Goal: Information Seeking & Learning: Learn about a topic

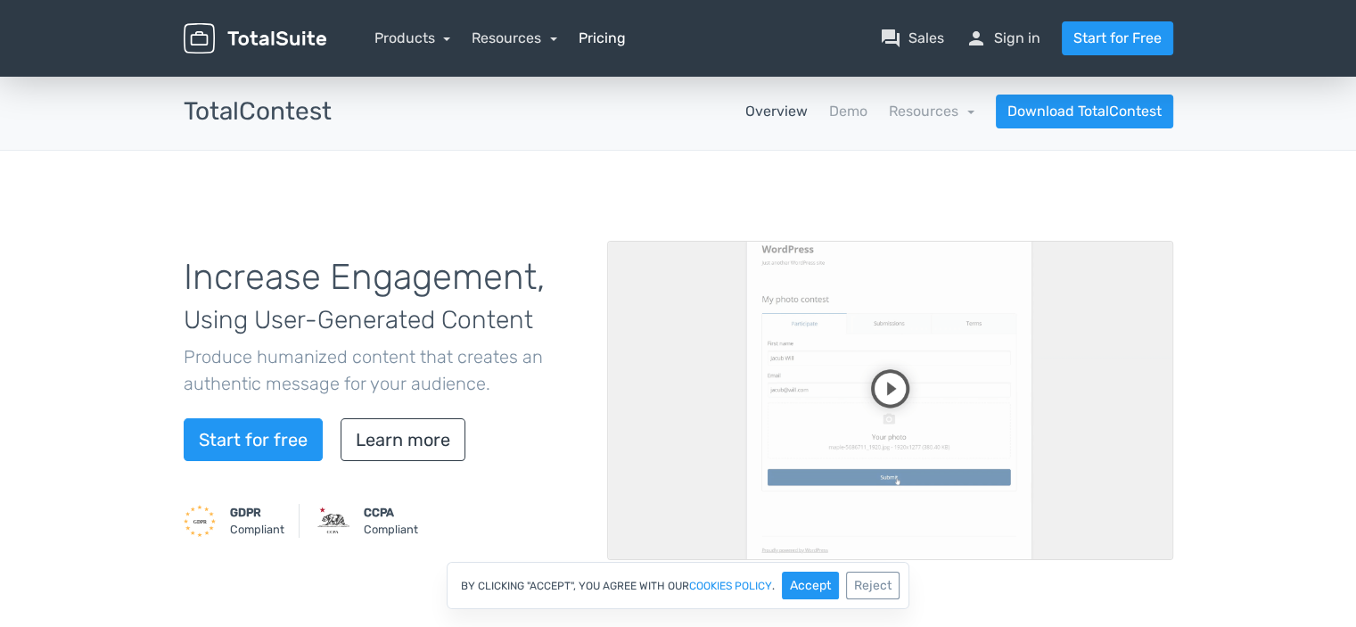
click at [618, 47] on link "Pricing" at bounding box center [601, 38] width 47 height 21
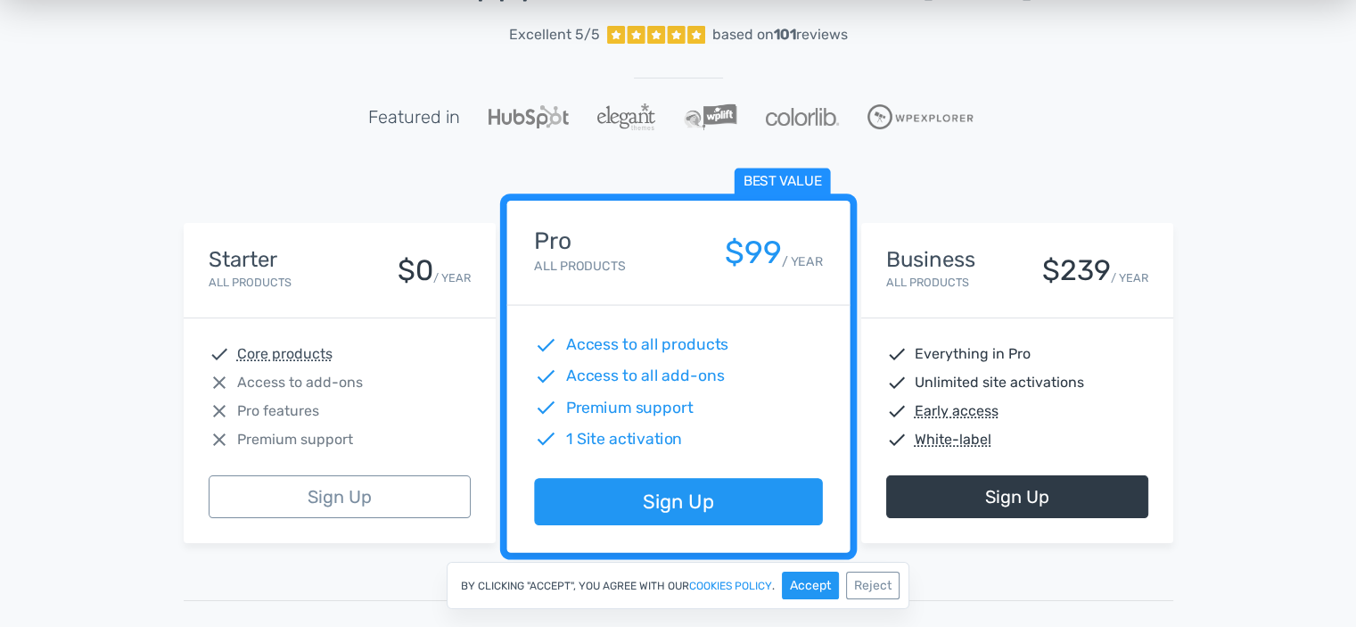
scroll to position [173, 0]
